Goal: Task Accomplishment & Management: Complete application form

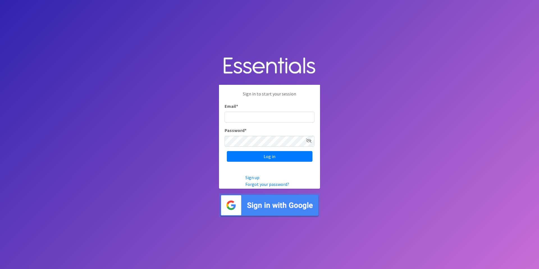
click at [269, 116] on input "Email *" at bounding box center [270, 117] width 90 height 11
type input "[EMAIL_ADDRESS][DOMAIN_NAME]"
click at [309, 140] on icon at bounding box center [309, 140] width 6 height 4
click at [285, 157] on input "Log in" at bounding box center [270, 156] width 86 height 11
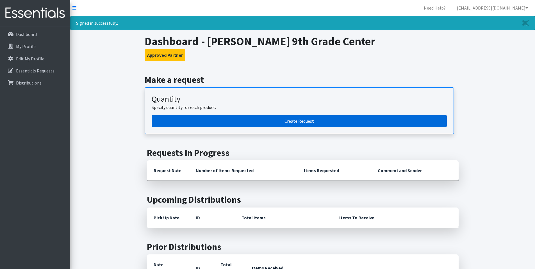
click at [300, 123] on link "Create Request" at bounding box center [299, 121] width 295 height 12
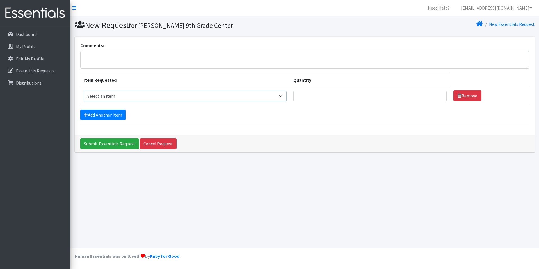
click at [175, 94] on select "Select an item Liners (Pack of 100) Makeup Bag (25) Pads 1 (Pack of 25) Pads 2 …" at bounding box center [185, 96] width 203 height 11
select select "13531"
click at [84, 91] on select "Select an item Liners (Pack of 100) Makeup Bag (25) Pads 1 (Pack of 25) Pads 2 …" at bounding box center [185, 96] width 203 height 11
click at [424, 97] on input "Quantity" at bounding box center [369, 96] width 153 height 11
click at [434, 95] on input "1" at bounding box center [369, 96] width 153 height 11
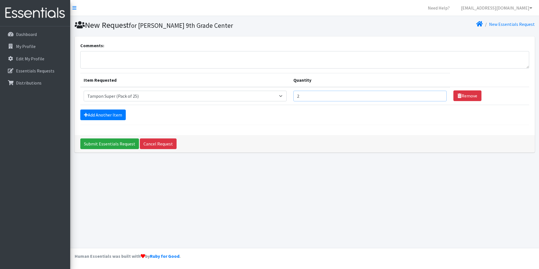
type input "2"
click at [434, 95] on input "2" at bounding box center [369, 96] width 153 height 11
click at [114, 115] on link "Add Another Item" at bounding box center [102, 115] width 45 height 11
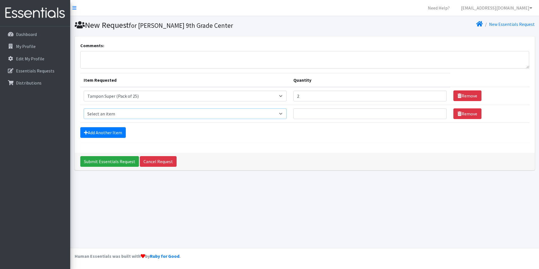
click at [151, 112] on select "Select an item Liners (Pack of 100) Makeup Bag (25) Pads 1 (Pack of 25) Pads 2 …" at bounding box center [185, 113] width 203 height 11
select select "13533"
click at [84, 108] on select "Select an item Liners (Pack of 100) Makeup Bag (25) Pads 1 (Pack of 25) Pads 2 …" at bounding box center [185, 113] width 203 height 11
click at [434, 111] on input "1" at bounding box center [369, 113] width 153 height 11
type input "2"
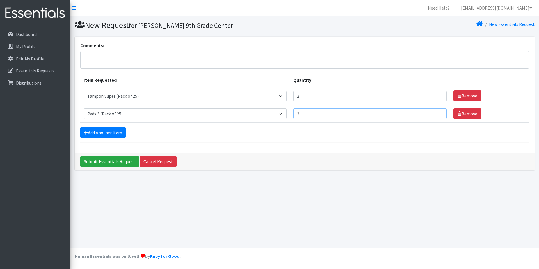
click at [434, 111] on input "2" at bounding box center [369, 113] width 153 height 11
click at [103, 163] on input "Submit Essentials Request" at bounding box center [109, 161] width 59 height 11
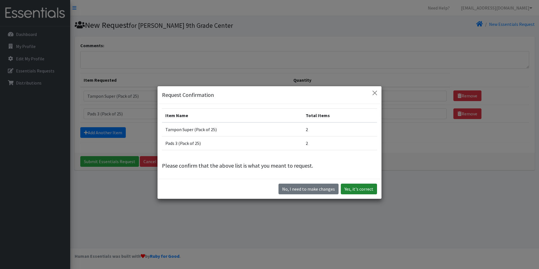
click at [359, 189] on button "Yes, it's correct" at bounding box center [359, 189] width 36 height 11
